Goal: Check status: Check status

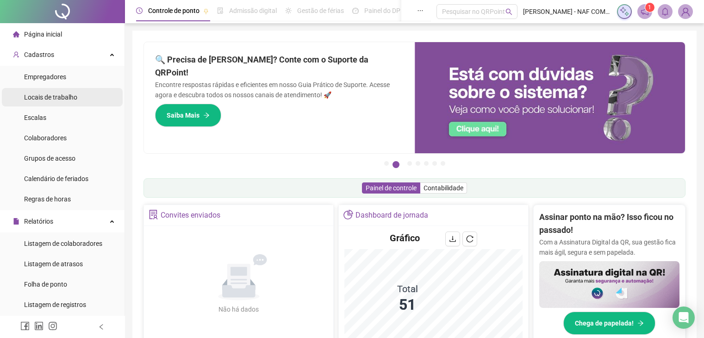
scroll to position [124, 0]
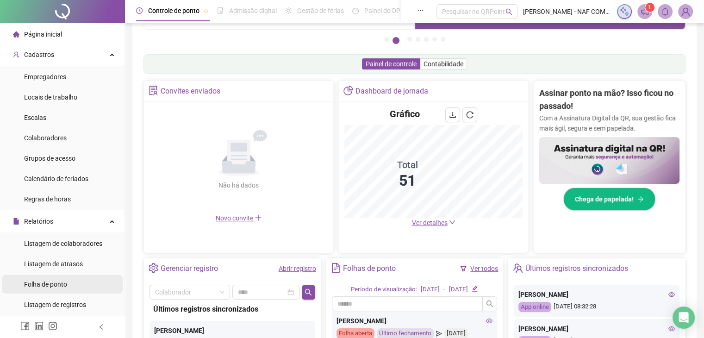
click at [60, 285] on span "Folha de ponto" at bounding box center [45, 283] width 43 height 7
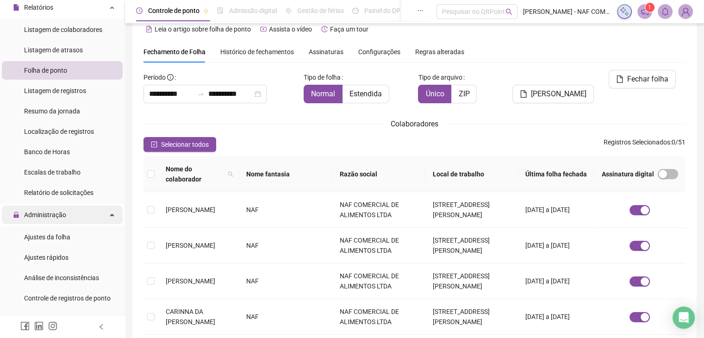
scroll to position [218, 0]
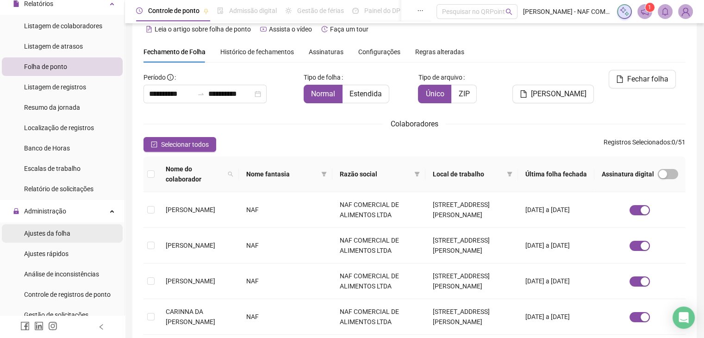
click at [33, 236] on span "Ajustes da folha" at bounding box center [47, 233] width 46 height 7
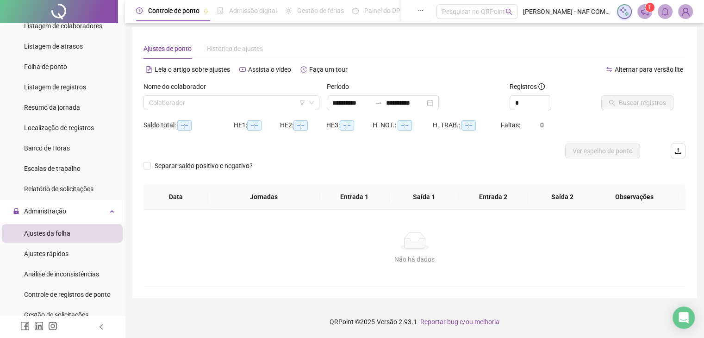
scroll to position [4, 0]
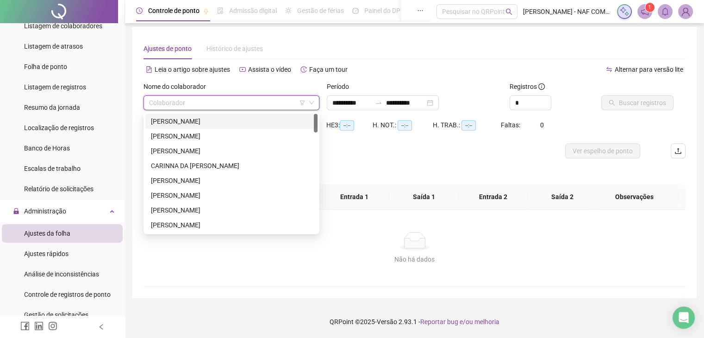
click at [239, 105] on input "search" at bounding box center [227, 103] width 156 height 14
click at [215, 164] on div "CARINNA DA [PERSON_NAME]" at bounding box center [231, 166] width 161 height 10
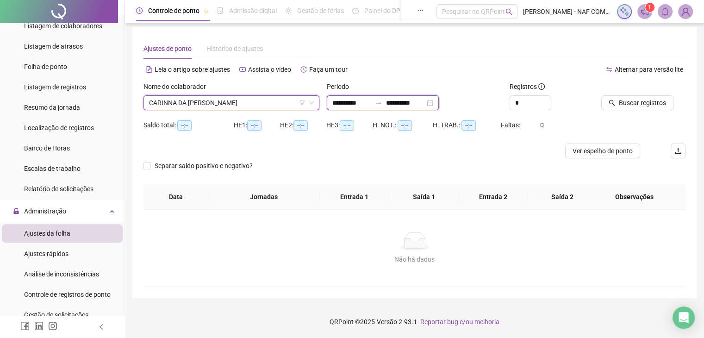
click at [346, 102] on input "**********" at bounding box center [351, 103] width 39 height 10
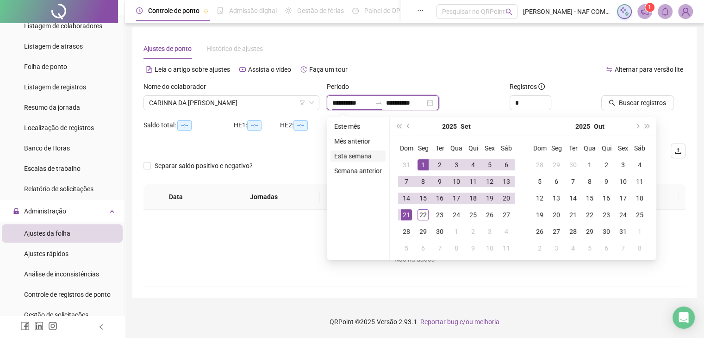
type input "**********"
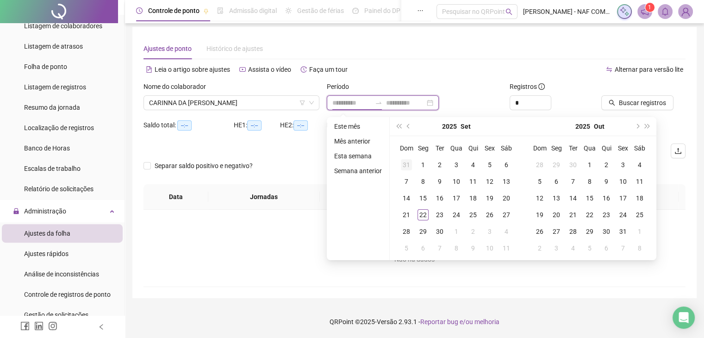
type input "**********"
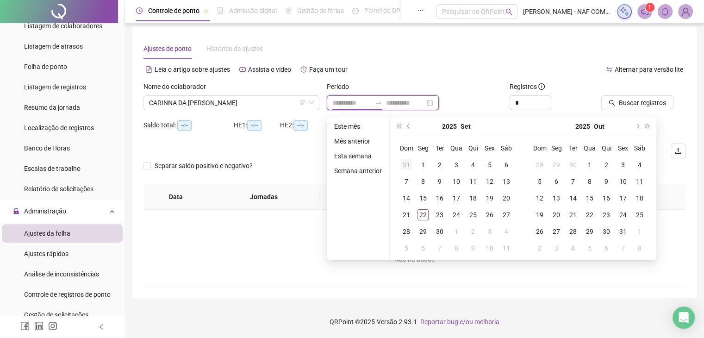
type input "**********"
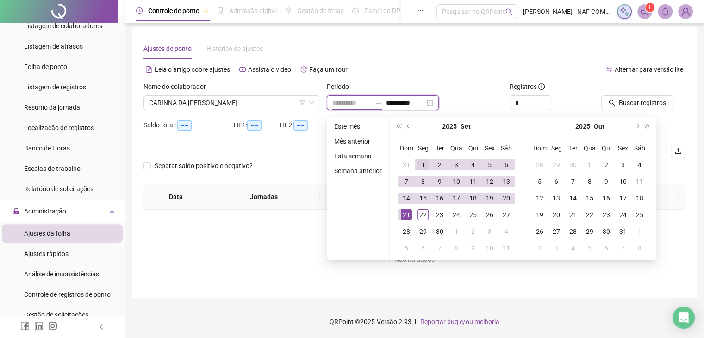
type input "**********"
click at [420, 160] on div "1" at bounding box center [422, 164] width 11 height 11
type input "**********"
click at [419, 218] on div "22" at bounding box center [422, 214] width 11 height 11
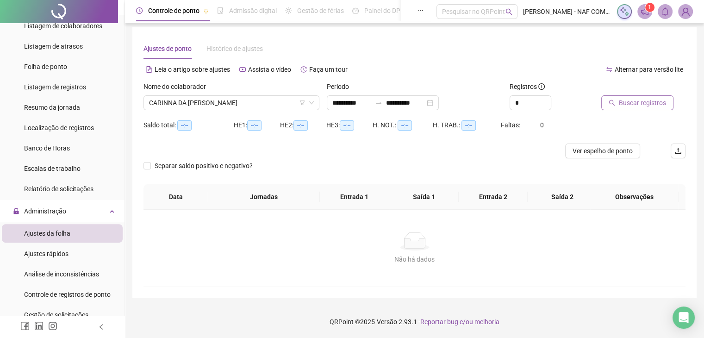
click at [645, 104] on span "Buscar registros" at bounding box center [642, 103] width 47 height 10
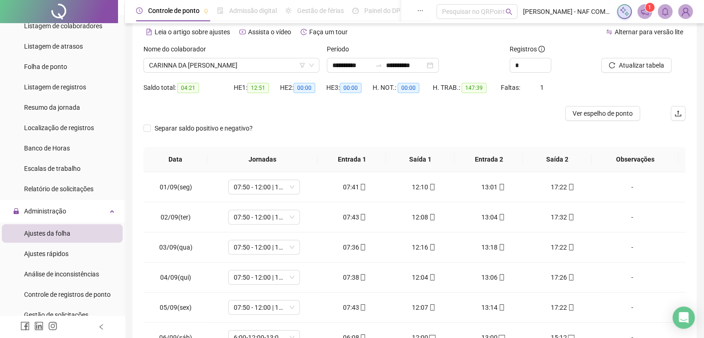
scroll to position [0, 0]
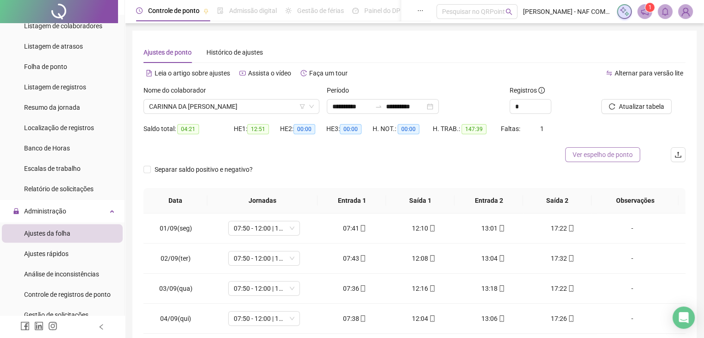
click at [601, 152] on span "Ver espelho de ponto" at bounding box center [603, 154] width 60 height 10
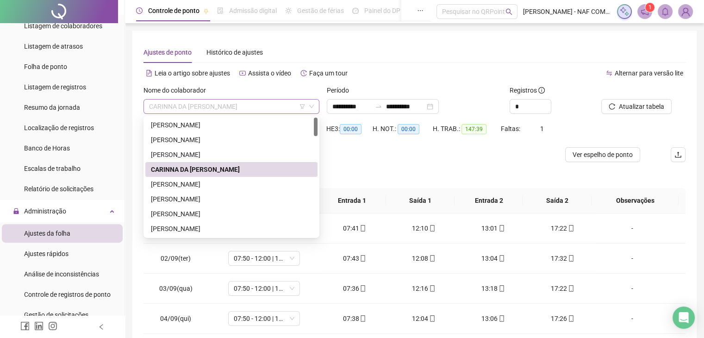
click at [226, 106] on span "CARINNA DA [PERSON_NAME]" at bounding box center [231, 107] width 165 height 14
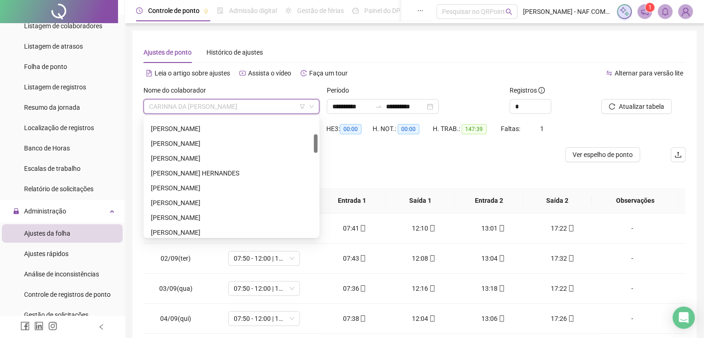
scroll to position [106, 0]
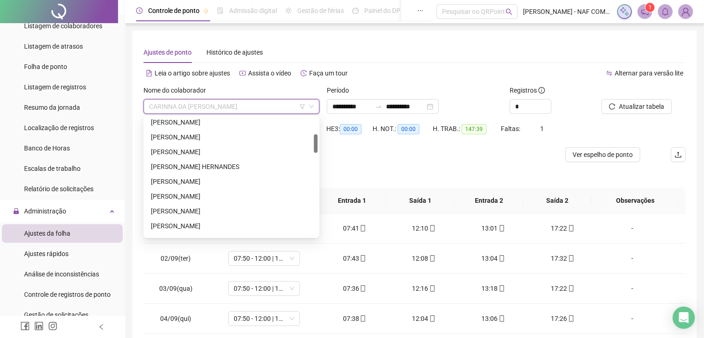
drag, startPoint x: 317, startPoint y: 128, endPoint x: 317, endPoint y: 145, distance: 16.7
click at [317, 145] on div at bounding box center [316, 143] width 4 height 19
click at [260, 164] on div "[PERSON_NAME] HERNANDES" at bounding box center [231, 167] width 161 height 10
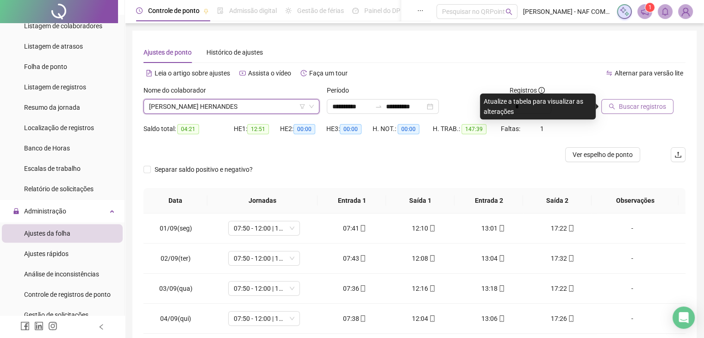
click at [626, 105] on span "Buscar registros" at bounding box center [642, 106] width 47 height 10
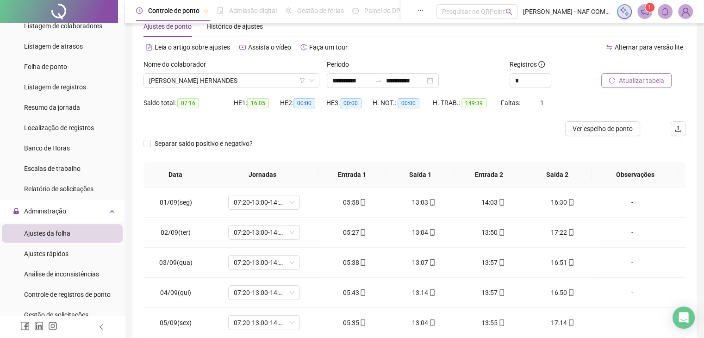
scroll to position [0, 0]
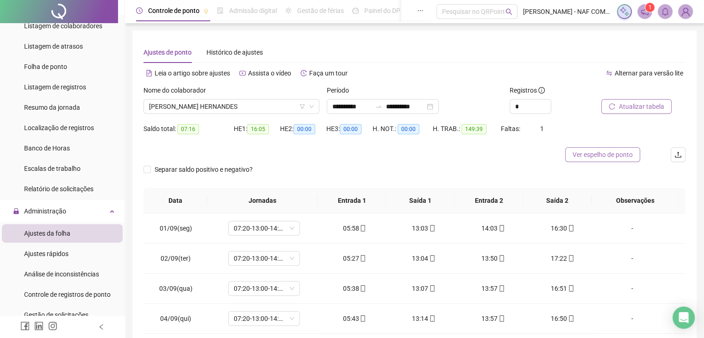
click at [582, 157] on span "Ver espelho de ponto" at bounding box center [603, 154] width 60 height 10
click at [274, 106] on span "[PERSON_NAME] HERNANDES" at bounding box center [231, 107] width 165 height 14
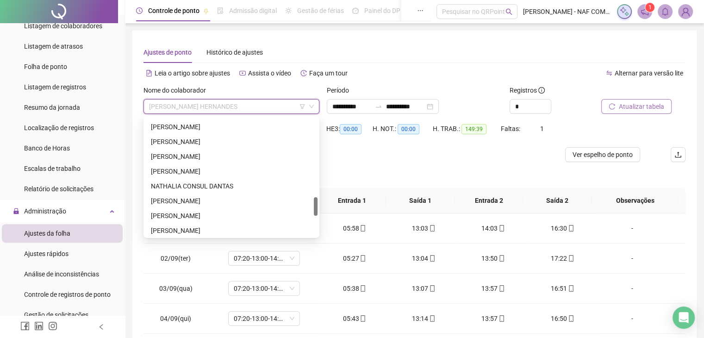
scroll to position [507, 0]
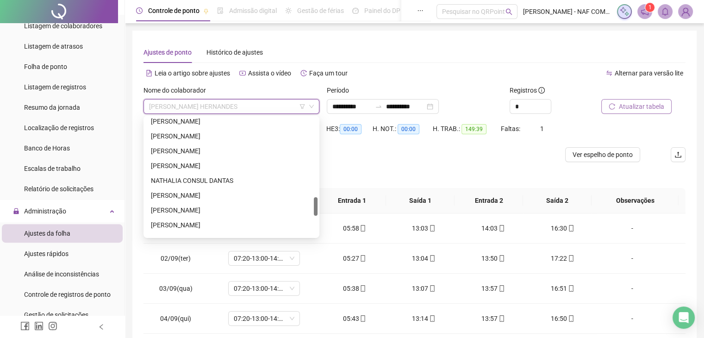
drag, startPoint x: 316, startPoint y: 145, endPoint x: 303, endPoint y: 200, distance: 56.5
click at [308, 208] on div "[PERSON_NAME] [PERSON_NAME] NATHALIA CONSUL [PERSON_NAME] [PERSON_NAME] [PERSON…" at bounding box center [231, 177] width 172 height 118
click at [224, 178] on div "NATHALIA CONSUL DANTAS" at bounding box center [231, 180] width 161 height 10
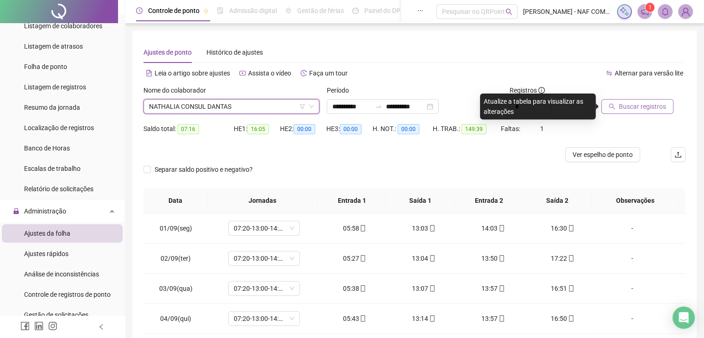
click at [642, 110] on span "Buscar registros" at bounding box center [642, 106] width 47 height 10
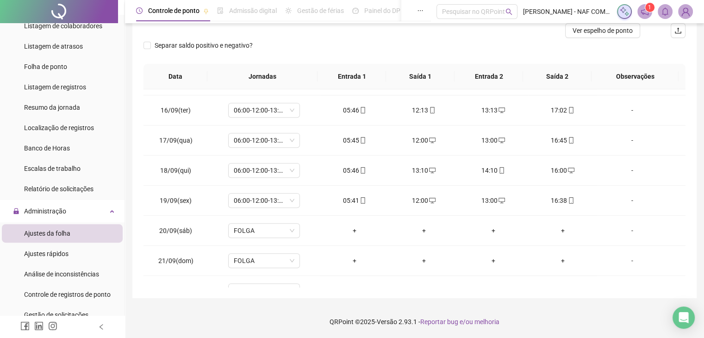
scroll to position [462, 0]
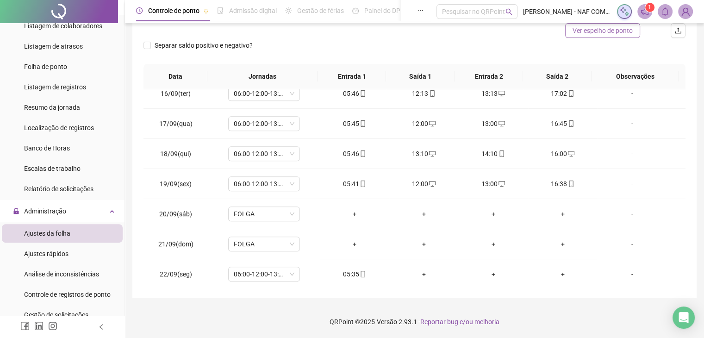
click at [589, 31] on span "Ver espelho de ponto" at bounding box center [603, 30] width 60 height 10
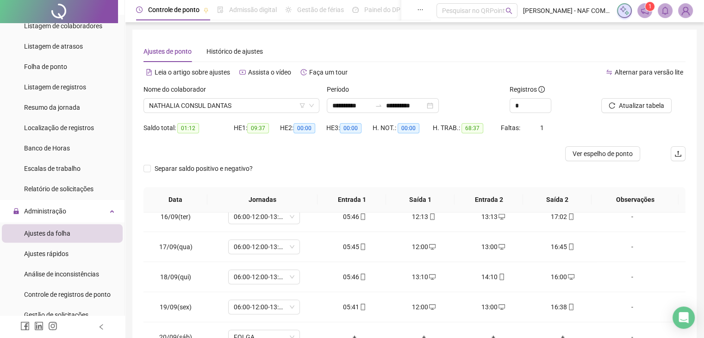
scroll to position [0, 0]
click at [279, 108] on span "NATHALIA CONSUL DANTAS" at bounding box center [231, 107] width 165 height 14
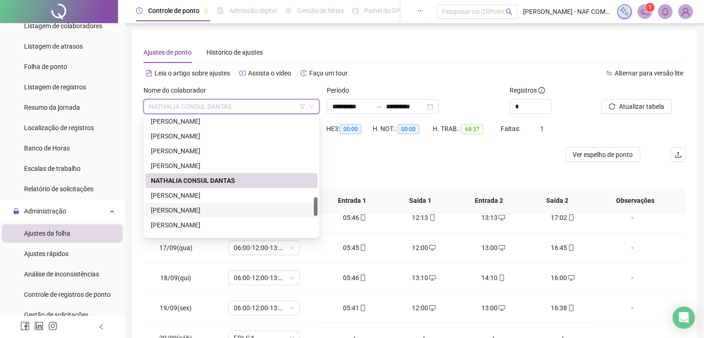
drag, startPoint x: 317, startPoint y: 203, endPoint x: 318, endPoint y: 189, distance: 13.5
click at [318, 189] on div "196998 197016 301809 [PERSON_NAME] CONSUL [PERSON_NAME] [PERSON_NAME]" at bounding box center [231, 177] width 176 height 122
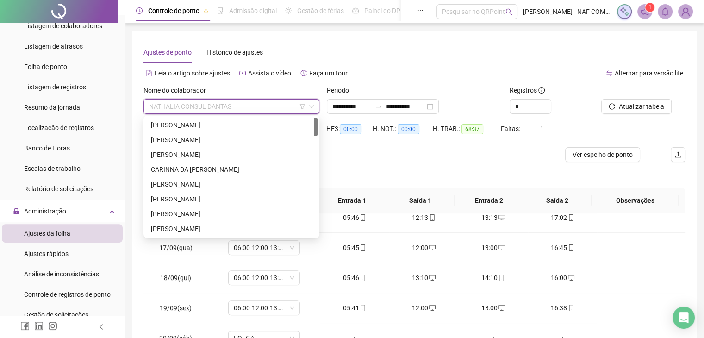
drag, startPoint x: 316, startPoint y: 201, endPoint x: 313, endPoint y: 117, distance: 84.3
click at [313, 117] on div "196998 197016 301809 [PERSON_NAME] NEGRAO [PERSON_NAME] [PERSON_NAME] [PERSON_N…" at bounding box center [231, 177] width 176 height 122
click at [209, 181] on div "[PERSON_NAME]" at bounding box center [231, 184] width 161 height 10
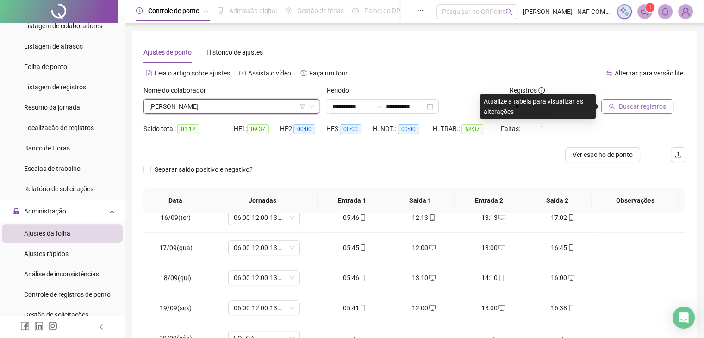
click at [648, 105] on span "Buscar registros" at bounding box center [642, 106] width 47 height 10
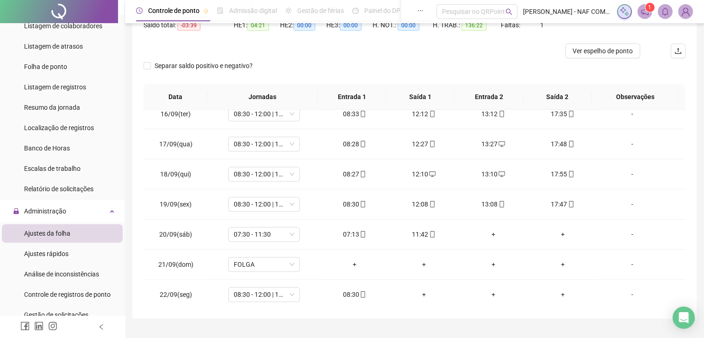
scroll to position [124, 0]
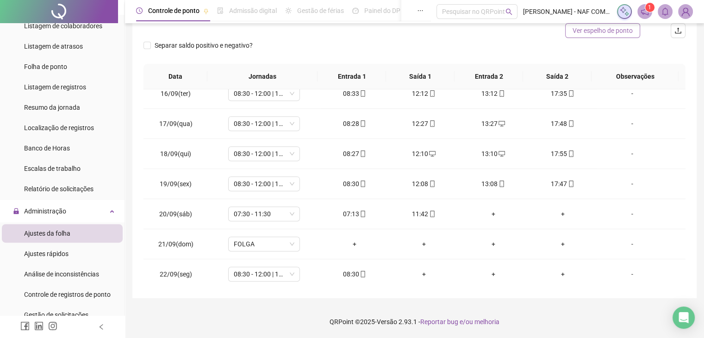
click at [590, 31] on span "Ver espelho de ponto" at bounding box center [603, 30] width 60 height 10
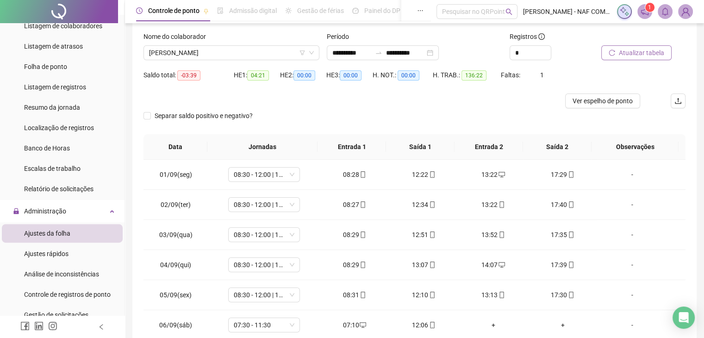
scroll to position [0, 0]
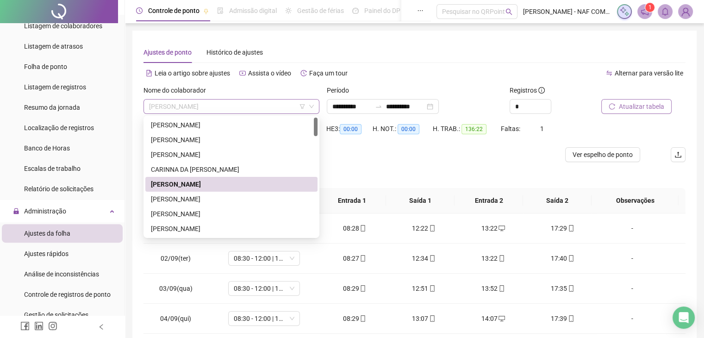
click at [238, 106] on span "[PERSON_NAME]" at bounding box center [231, 107] width 165 height 14
click at [223, 169] on div "CARINNA DA [PERSON_NAME]" at bounding box center [231, 169] width 161 height 10
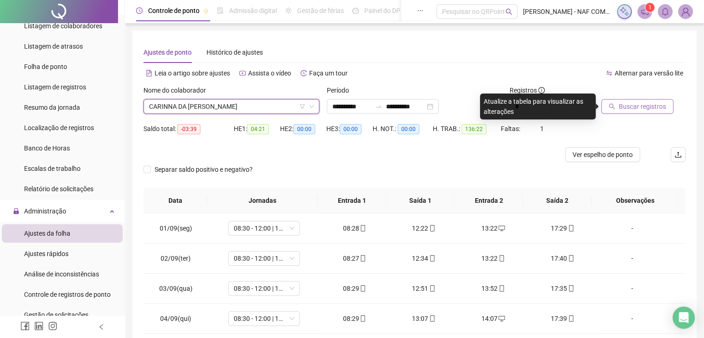
click at [635, 106] on span "Buscar registros" at bounding box center [642, 106] width 47 height 10
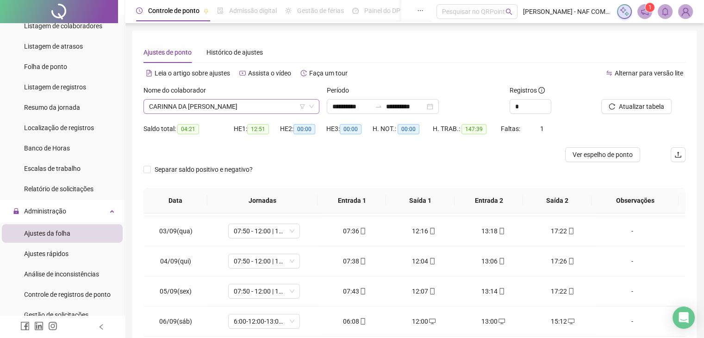
click at [270, 107] on span "CARINNA DA [PERSON_NAME]" at bounding box center [231, 107] width 165 height 14
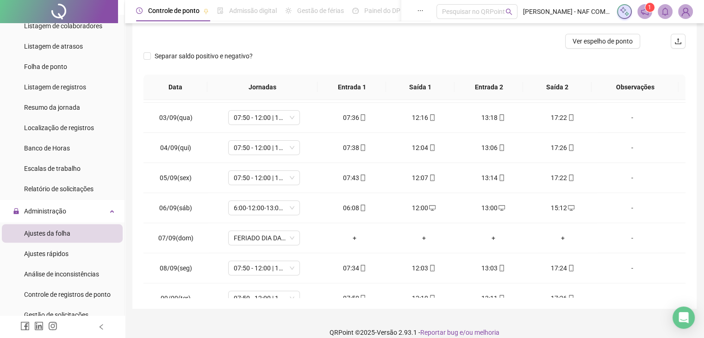
scroll to position [124, 0]
